Goal: Transaction & Acquisition: Purchase product/service

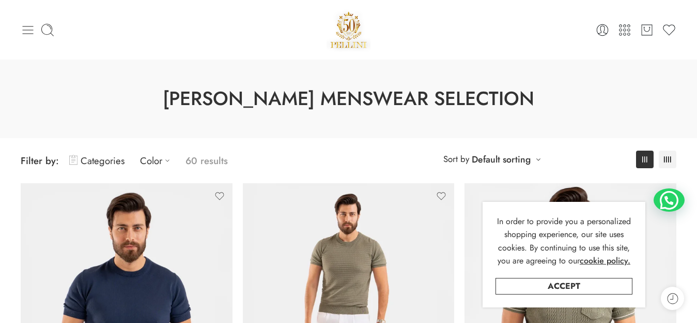
click at [26, 27] on icon at bounding box center [28, 30] width 14 height 14
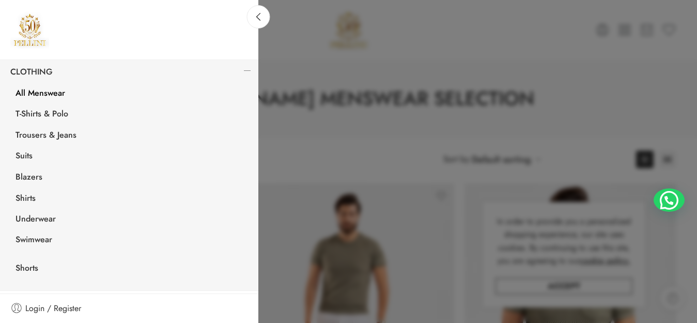
scroll to position [100, 0]
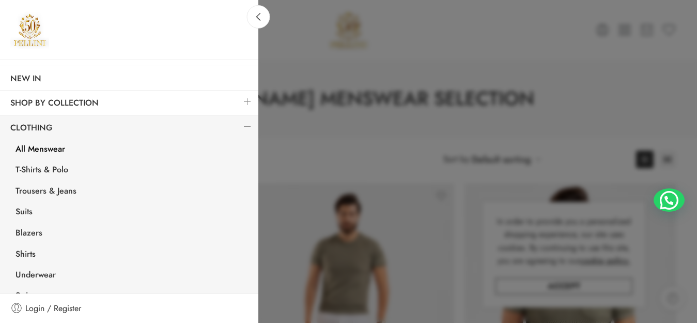
click at [237, 128] on link at bounding box center [248, 126] width 22 height 22
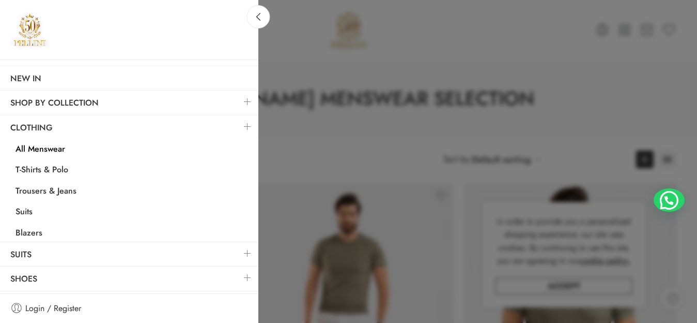
scroll to position [20, 0]
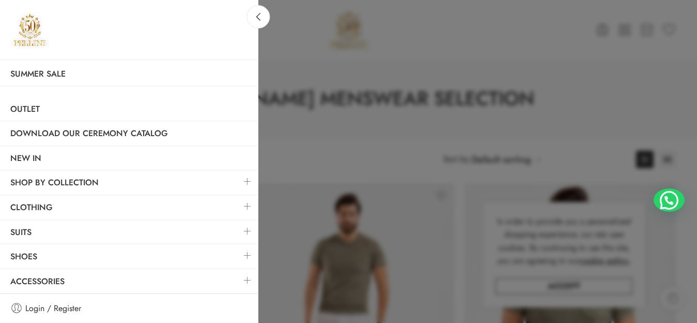
click at [240, 208] on link at bounding box center [248, 206] width 22 height 22
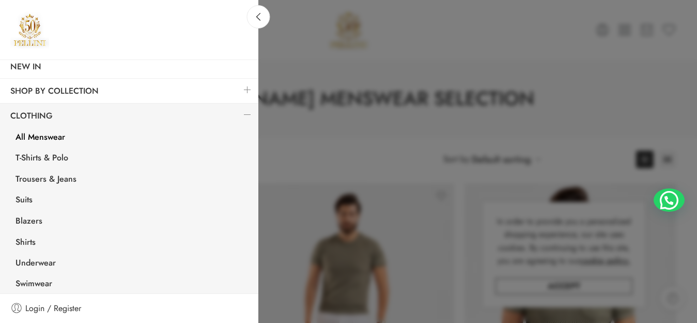
scroll to position [105, 0]
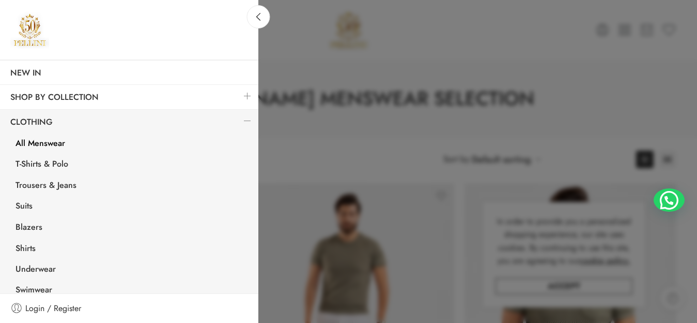
click at [237, 115] on link at bounding box center [248, 121] width 22 height 22
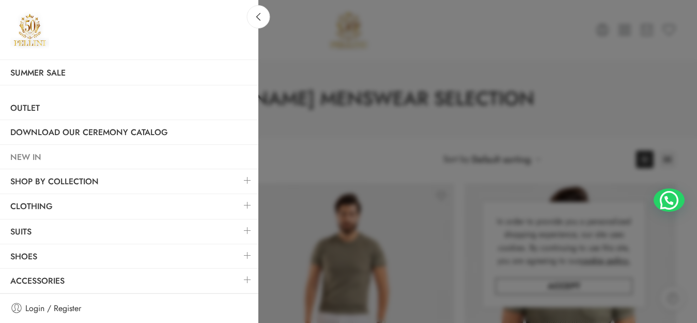
scroll to position [20, 0]
click at [238, 226] on link at bounding box center [248, 231] width 22 height 22
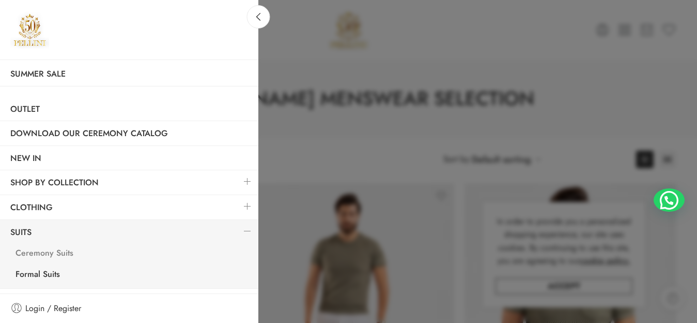
click at [68, 253] on link "Ceremony Suits" at bounding box center [131, 253] width 253 height 21
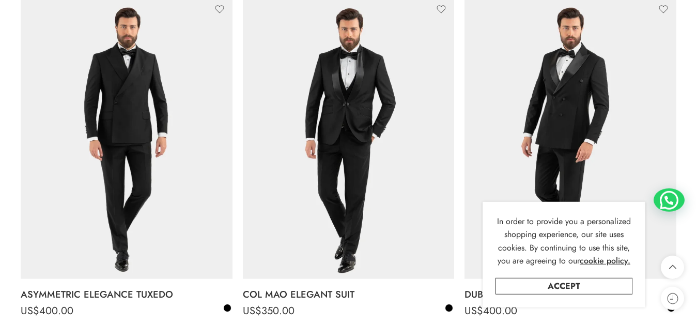
scroll to position [140, 0]
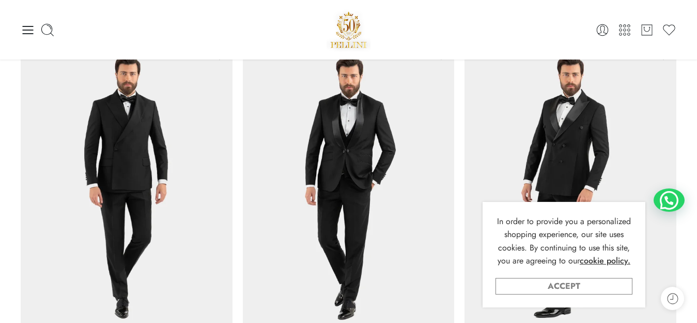
click at [599, 284] on link "Accept" at bounding box center [564, 286] width 137 height 17
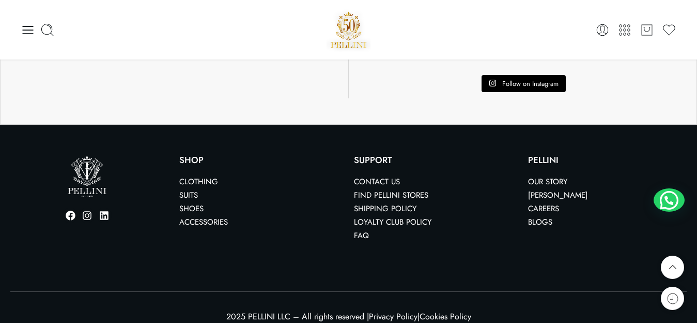
scroll to position [0, 0]
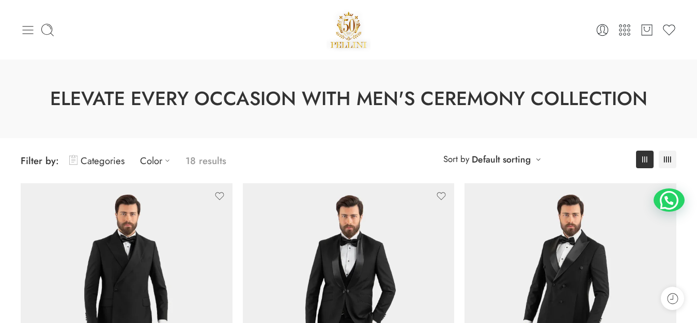
click at [21, 28] on icon at bounding box center [28, 30] width 14 height 14
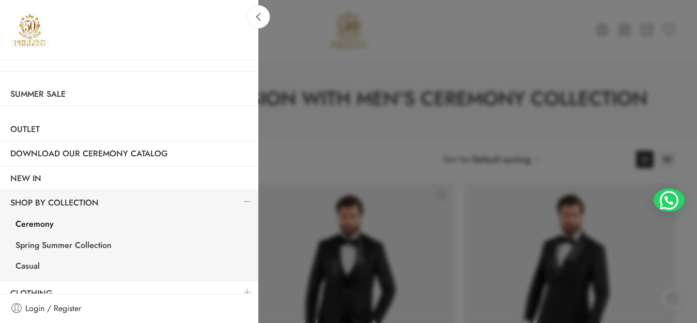
click at [237, 200] on link at bounding box center [248, 201] width 22 height 22
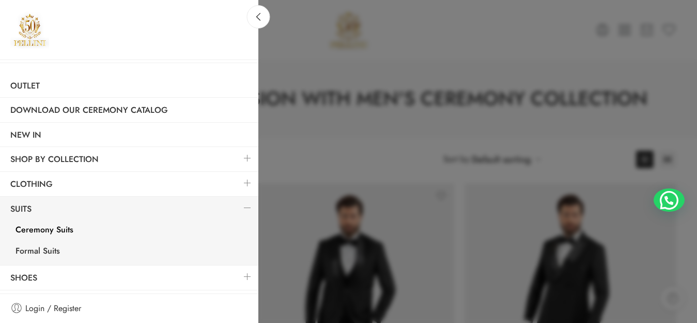
scroll to position [65, 0]
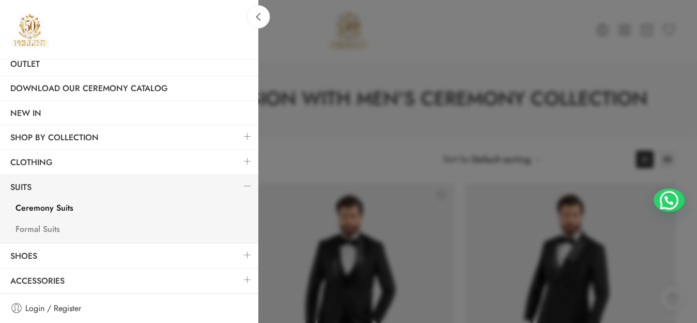
click at [52, 230] on link "Formal Suits" at bounding box center [131, 230] width 253 height 21
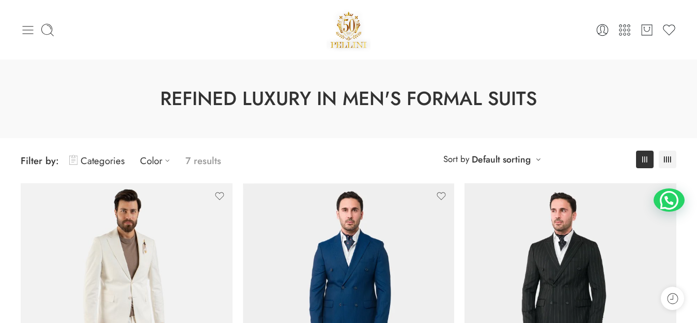
click at [29, 29] on icon at bounding box center [28, 30] width 14 height 14
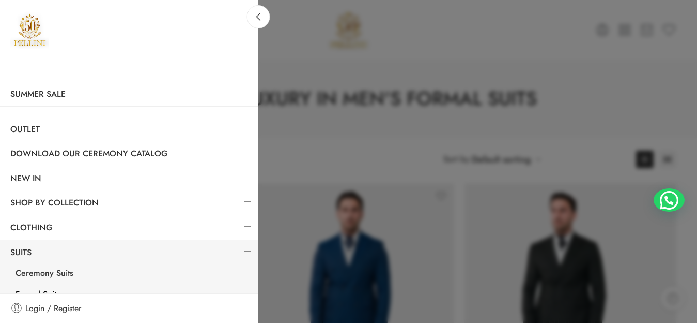
scroll to position [65, 0]
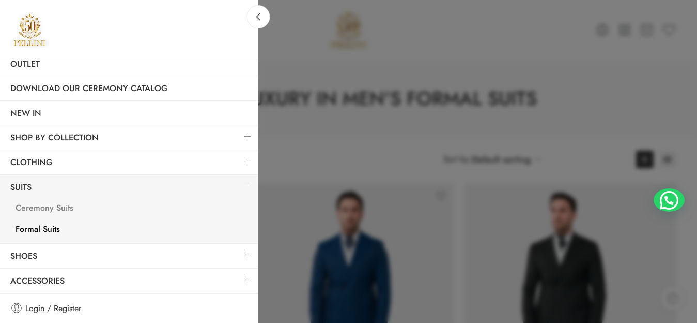
click at [51, 206] on link "Ceremony Suits" at bounding box center [131, 209] width 253 height 21
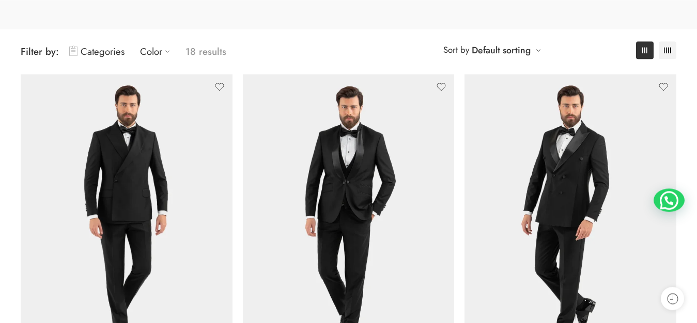
scroll to position [171, 0]
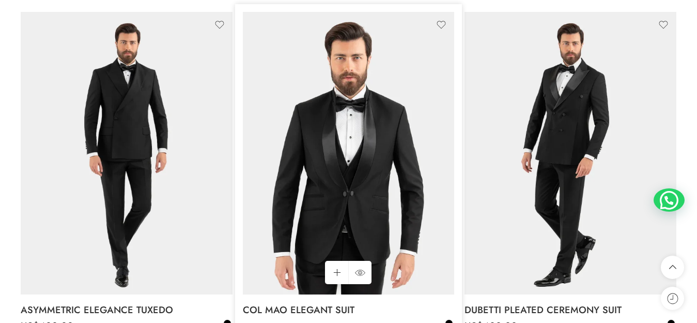
click at [371, 173] on img at bounding box center [349, 153] width 212 height 282
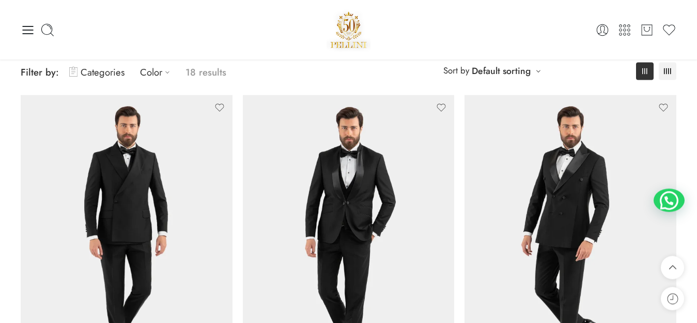
scroll to position [31, 0]
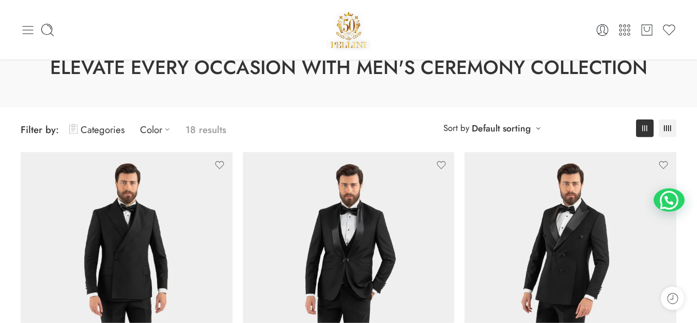
click at [28, 32] on icon at bounding box center [28, 30] width 14 height 14
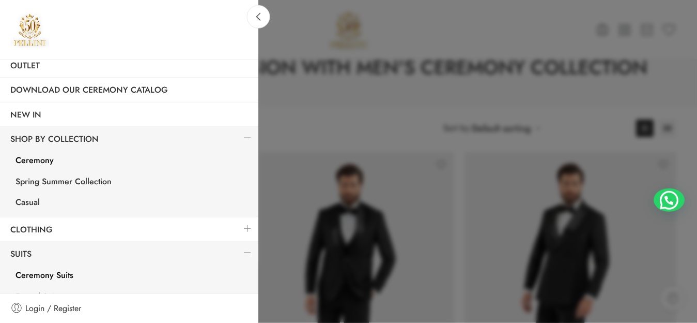
scroll to position [83, 0]
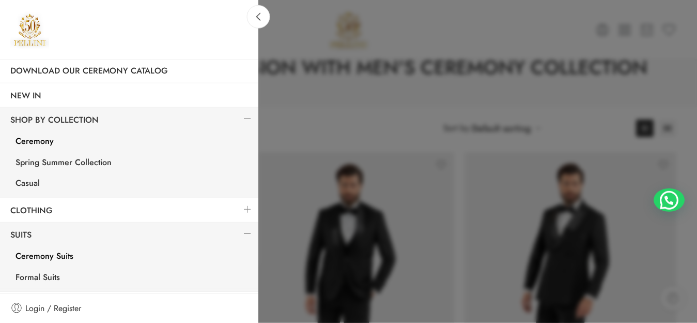
click at [237, 119] on link at bounding box center [248, 119] width 22 height 22
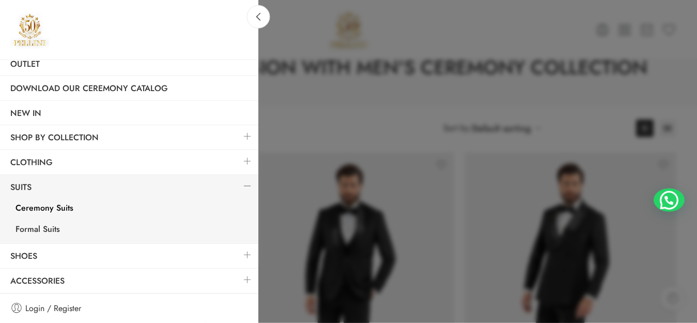
click at [238, 184] on link at bounding box center [248, 186] width 22 height 22
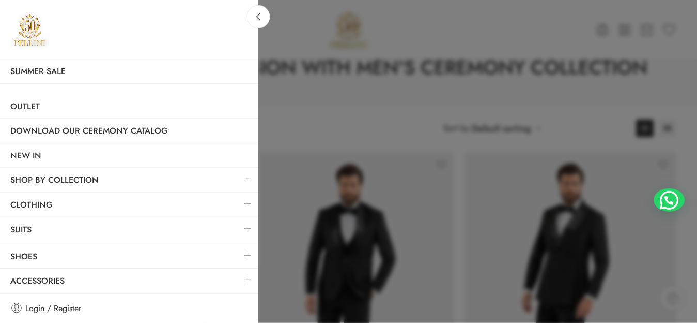
scroll to position [20, 0]
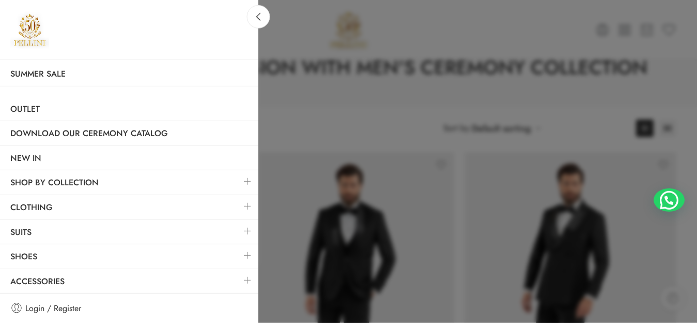
click at [237, 254] on link at bounding box center [248, 255] width 22 height 22
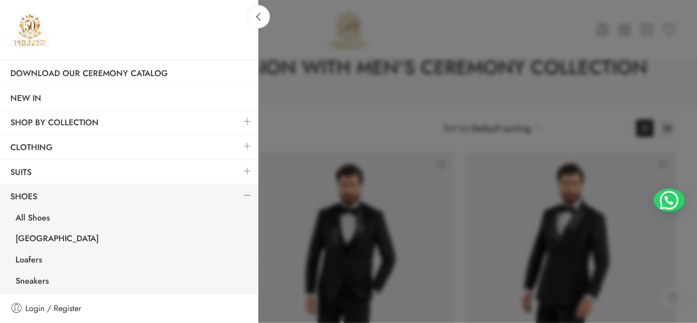
scroll to position [87, 0]
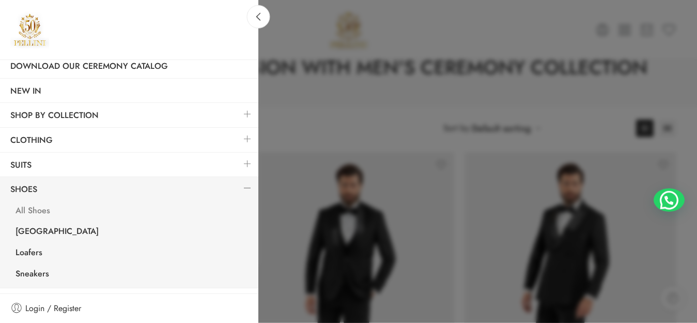
click at [36, 214] on link "All Shoes" at bounding box center [131, 211] width 253 height 21
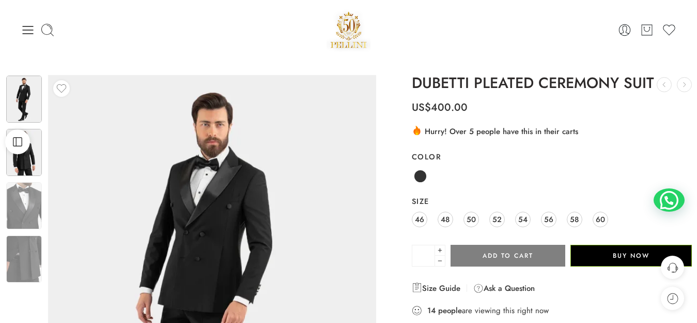
click at [25, 163] on img at bounding box center [24, 152] width 36 height 47
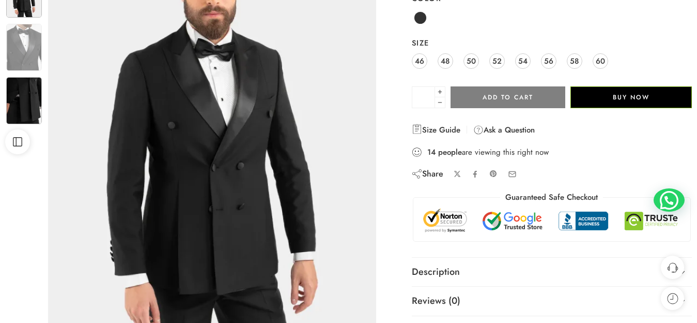
scroll to position [105, 0]
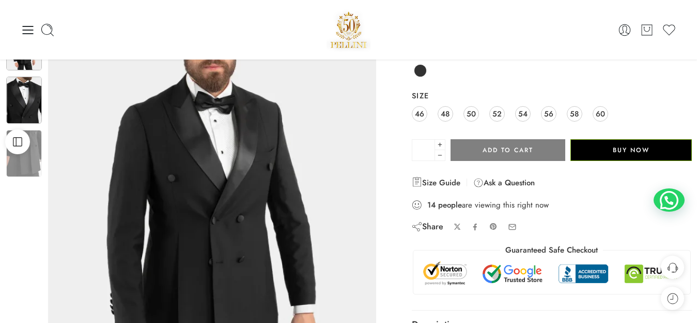
click at [15, 99] on img at bounding box center [24, 100] width 36 height 47
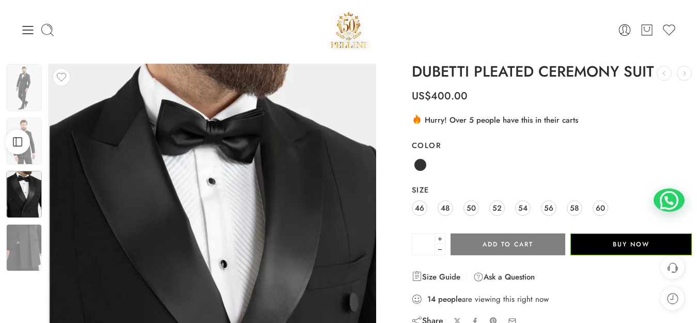
scroll to position [0, 0]
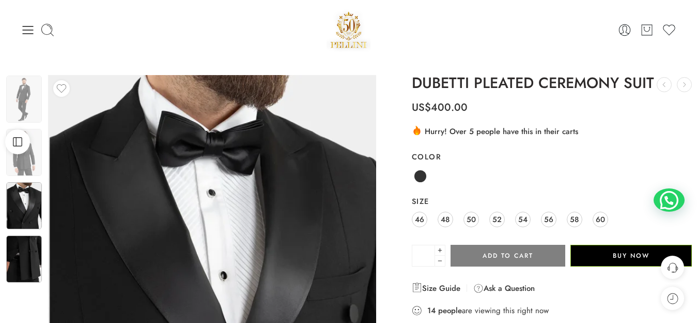
click at [18, 251] on img at bounding box center [24, 258] width 36 height 47
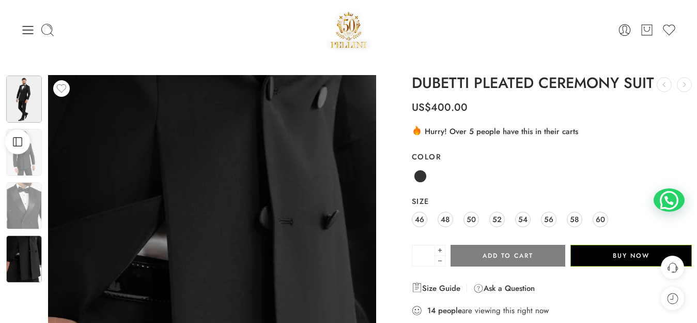
click at [31, 96] on img at bounding box center [24, 98] width 36 height 47
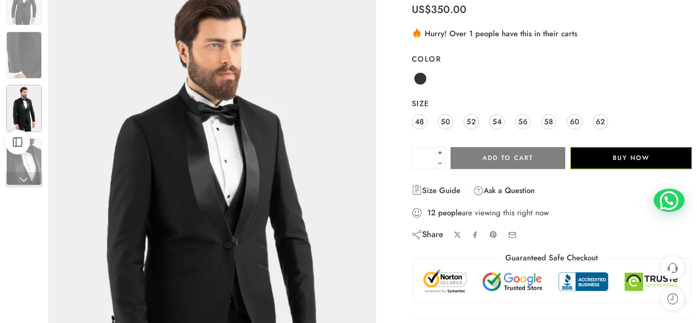
scroll to position [105, 0]
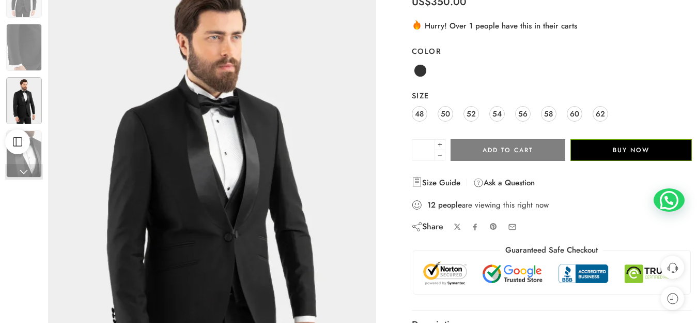
click at [23, 164] on link at bounding box center [24, 172] width 38 height 16
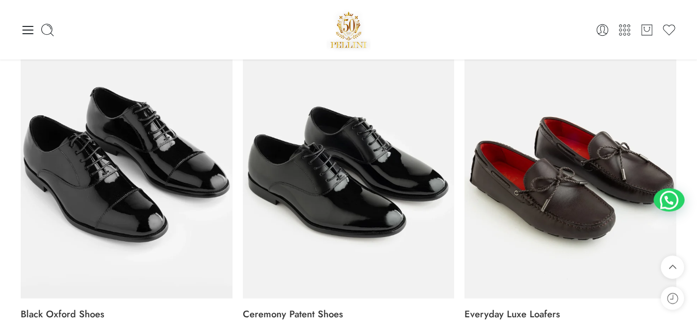
scroll to position [117, 0]
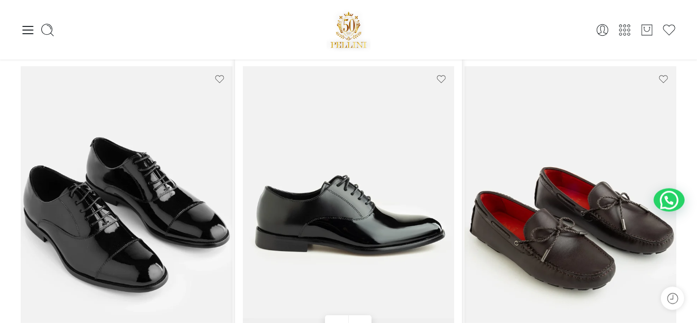
click at [401, 151] on img at bounding box center [349, 207] width 212 height 282
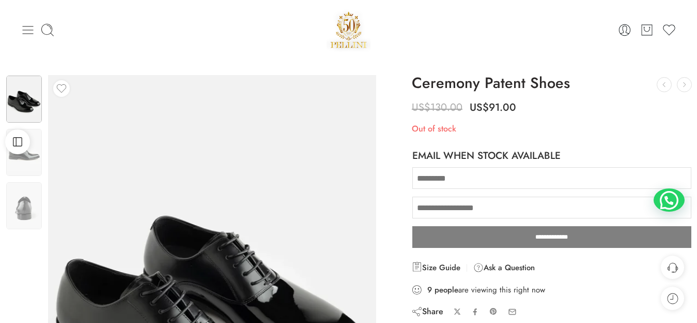
click at [26, 28] on icon at bounding box center [28, 30] width 14 height 14
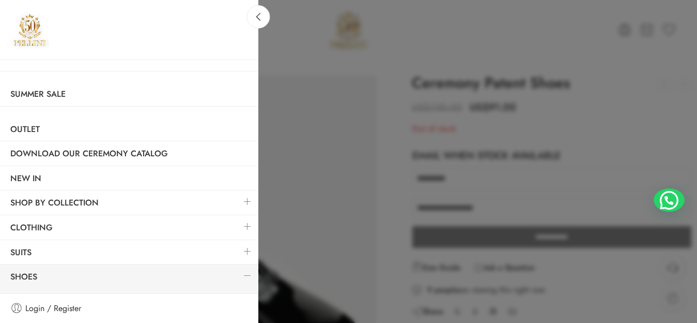
scroll to position [26, 0]
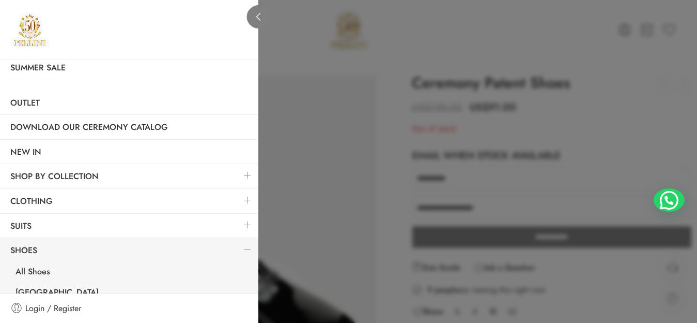
click at [261, 17] on icon at bounding box center [259, 17] width 8 height 8
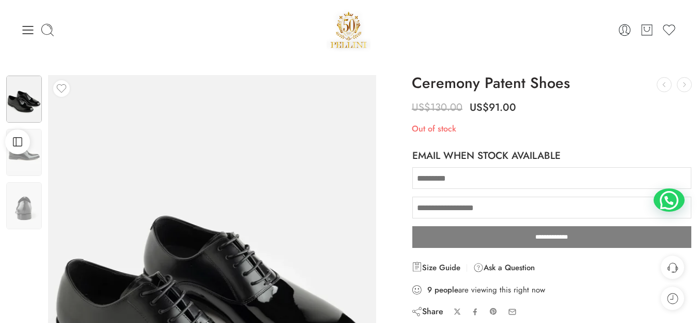
click at [350, 40] on img at bounding box center [349, 30] width 44 height 44
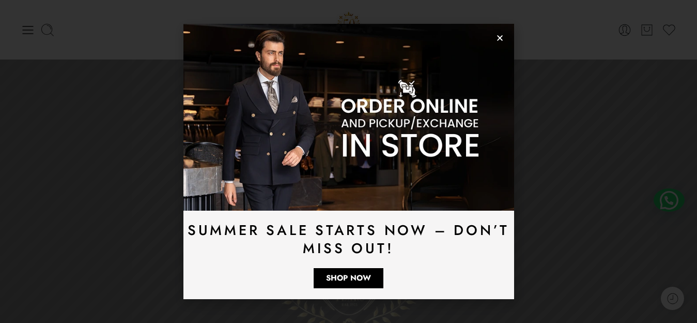
click at [500, 36] on icon "Close" at bounding box center [500, 38] width 8 height 8
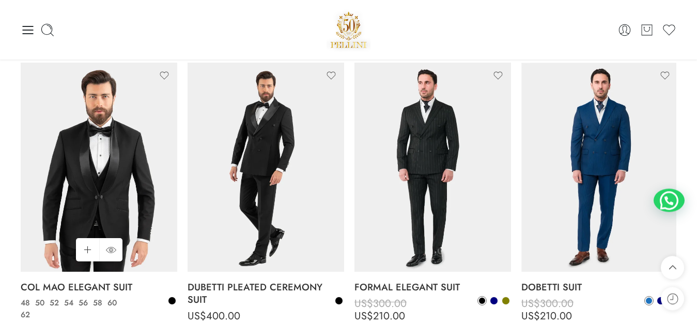
scroll to position [1587, 0]
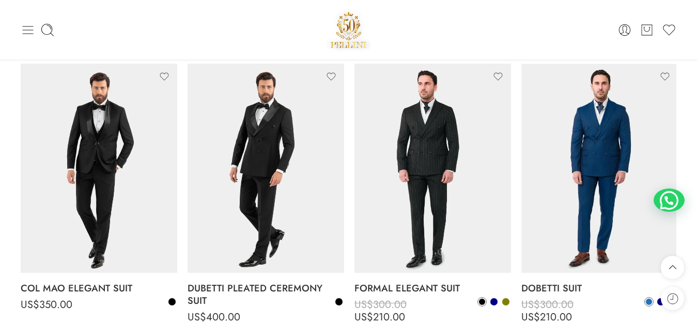
click at [28, 35] on icon at bounding box center [28, 30] width 14 height 14
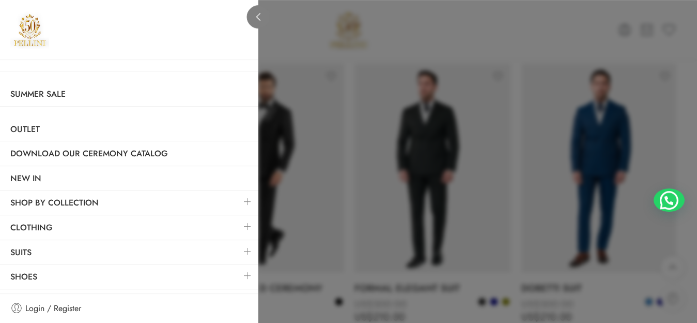
click at [260, 13] on icon at bounding box center [259, 17] width 8 height 8
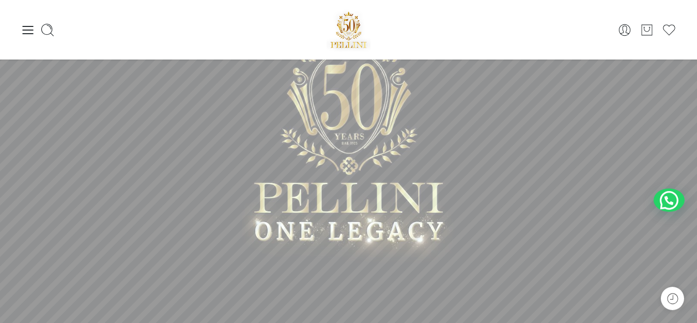
scroll to position [0, 0]
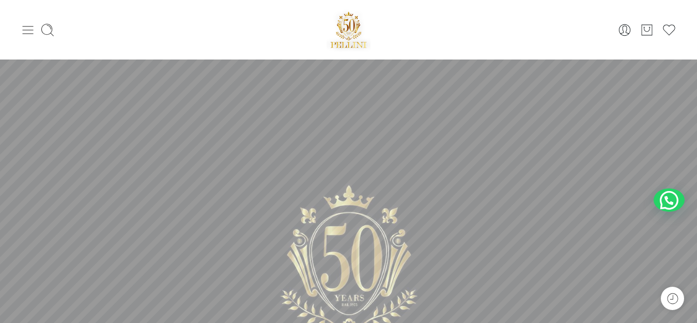
click at [25, 37] on icon at bounding box center [28, 30] width 14 height 14
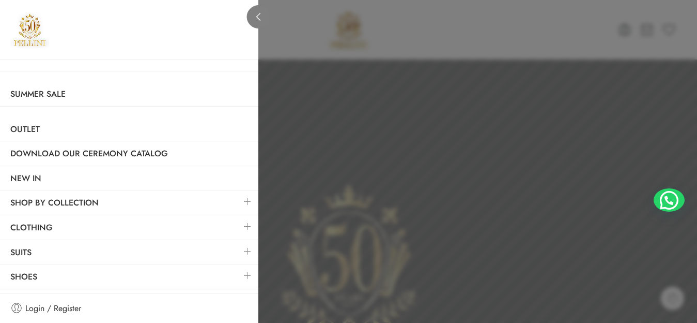
click at [262, 21] on link at bounding box center [258, 16] width 23 height 23
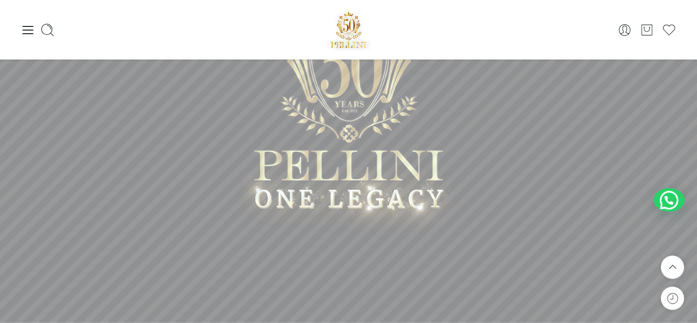
scroll to position [188, 0]
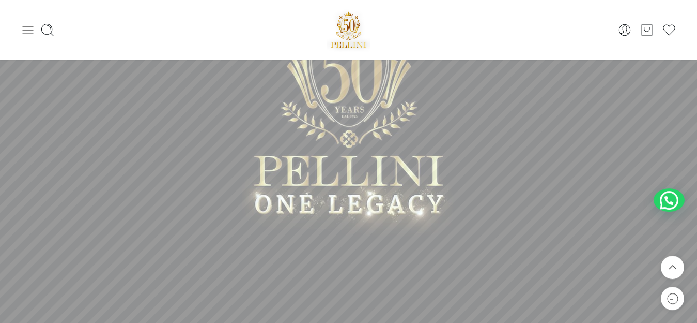
click at [24, 27] on icon at bounding box center [28, 30] width 14 height 14
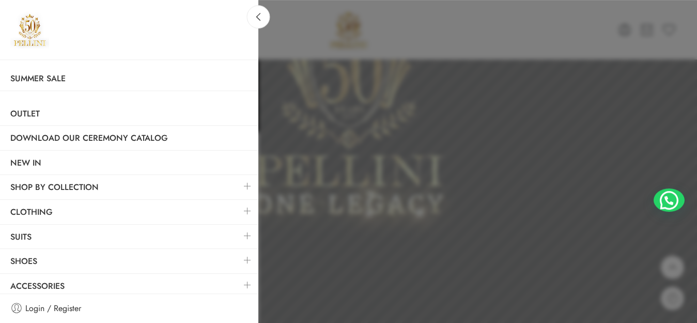
scroll to position [20, 0]
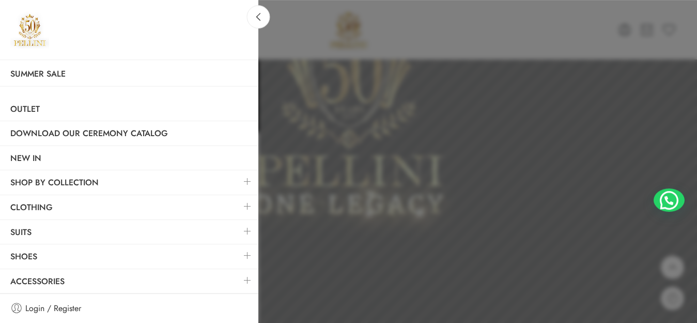
click at [239, 234] on link at bounding box center [248, 231] width 22 height 22
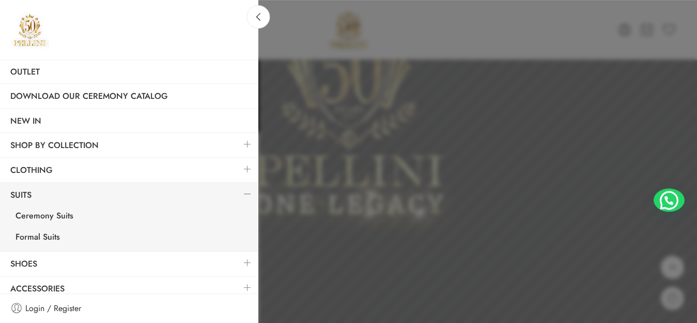
scroll to position [63, 0]
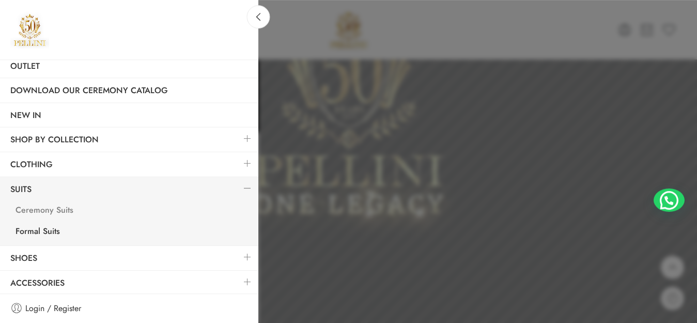
click at [53, 209] on link "Ceremony Suits" at bounding box center [131, 211] width 253 height 21
